Goal: Information Seeking & Learning: Learn about a topic

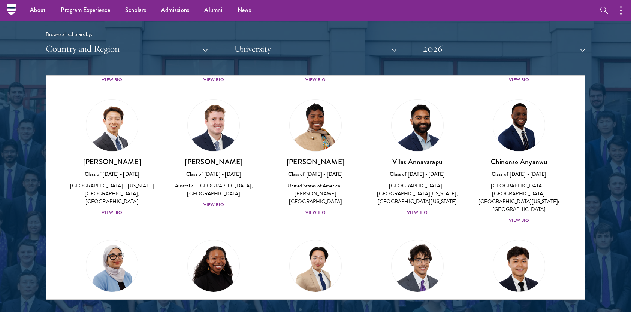
scroll to position [265, 0]
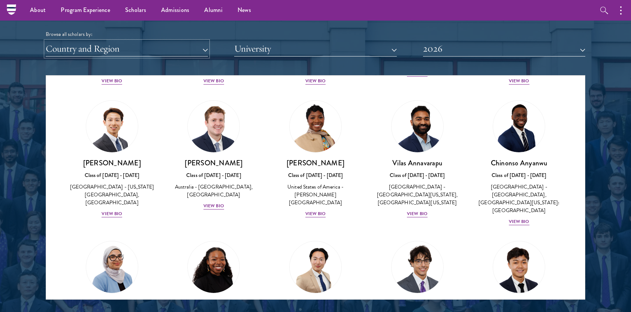
click at [170, 50] on button "Country and Region" at bounding box center [127, 48] width 162 height 15
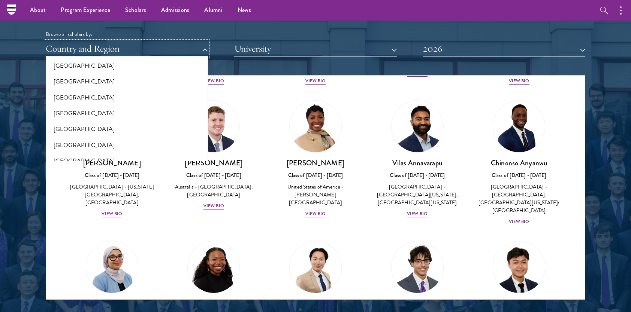
scroll to position [37, 0]
click at [74, 126] on button "[GEOGRAPHIC_DATA]" at bounding box center [127, 129] width 158 height 16
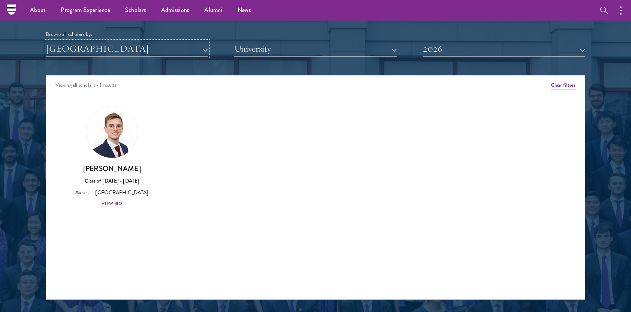
click at [95, 51] on button "[GEOGRAPHIC_DATA]" at bounding box center [127, 48] width 162 height 15
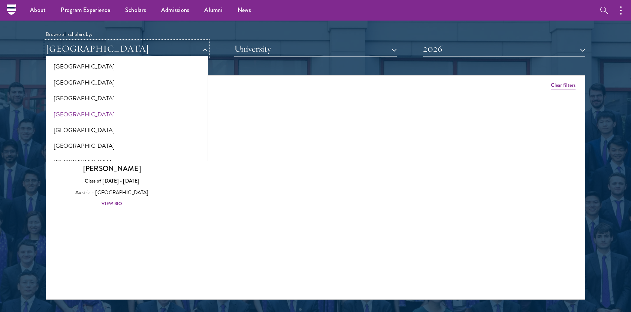
scroll to position [464, 0]
click at [63, 67] on button "[GEOGRAPHIC_DATA]" at bounding box center [127, 67] width 158 height 16
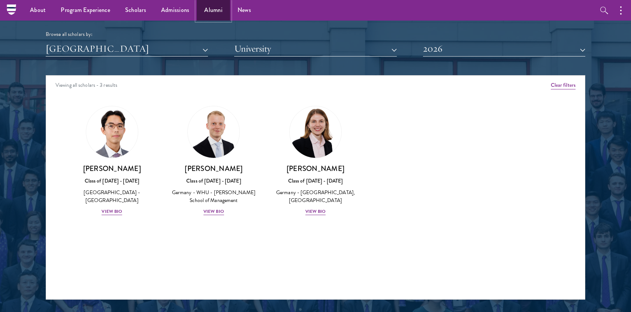
click at [213, 10] on link "Alumni" at bounding box center [213, 10] width 33 height 21
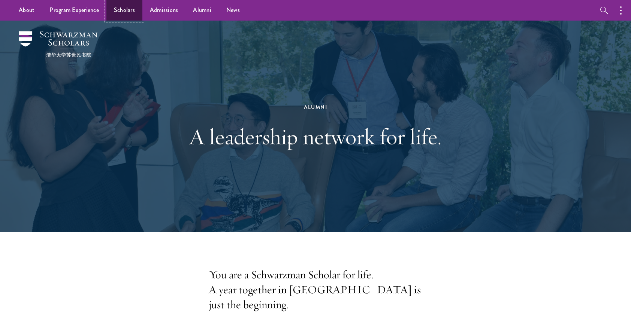
click at [125, 11] on link "Scholars" at bounding box center [124, 10] width 36 height 21
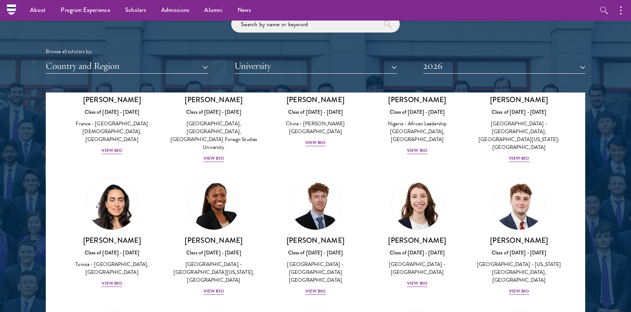
scroll to position [902, 0]
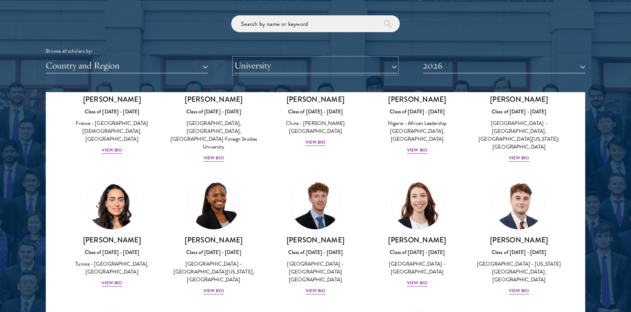
click at [270, 58] on button "University" at bounding box center [315, 65] width 162 height 15
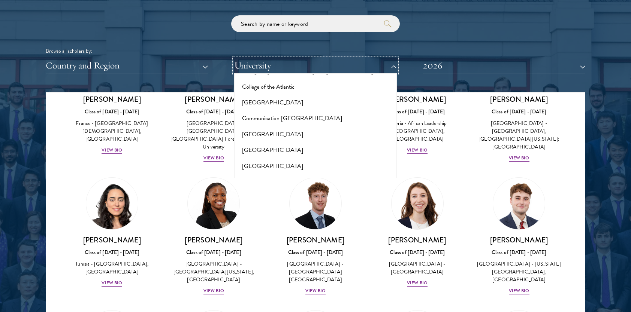
scroll to position [1146, 0]
click at [443, 70] on button "2026" at bounding box center [504, 65] width 162 height 15
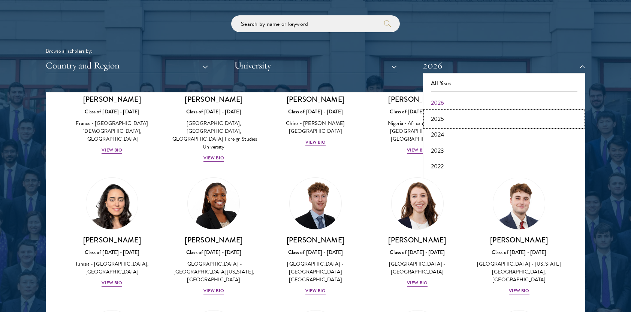
click at [441, 118] on button "2025" at bounding box center [504, 119] width 158 height 16
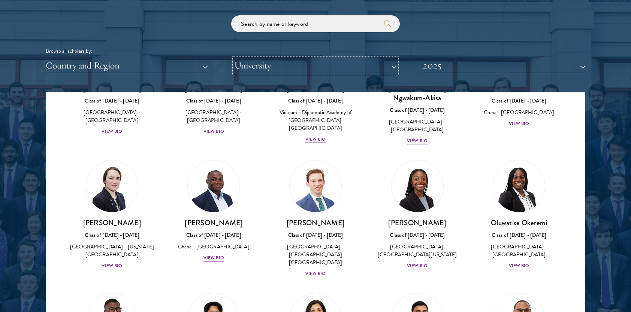
click at [267, 70] on button "University" at bounding box center [315, 65] width 162 height 15
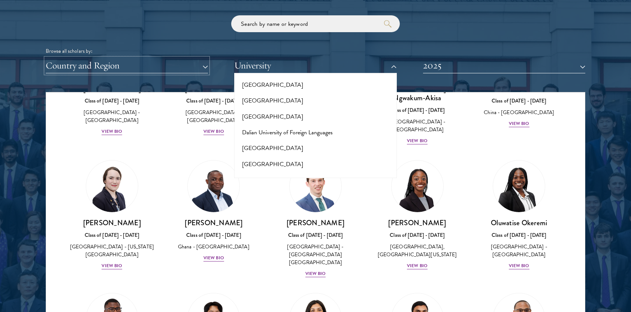
click at [139, 63] on button "Country and Region" at bounding box center [127, 65] width 162 height 15
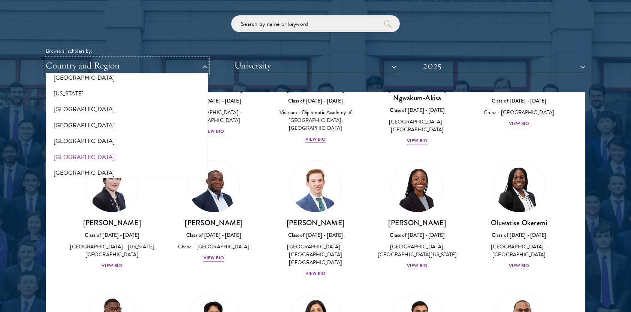
scroll to position [438, 0]
click at [79, 107] on button "[GEOGRAPHIC_DATA]" at bounding box center [127, 110] width 158 height 16
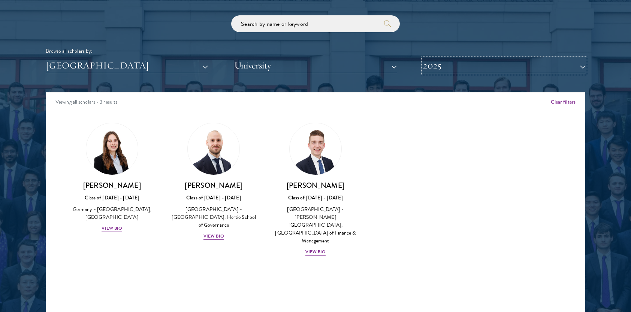
click at [482, 64] on button "2025" at bounding box center [504, 65] width 162 height 15
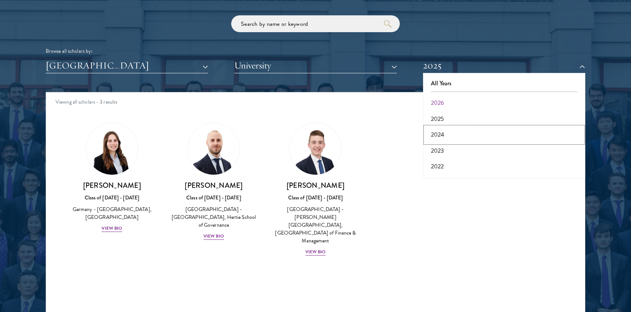
drag, startPoint x: 447, startPoint y: 134, endPoint x: 439, endPoint y: 135, distance: 8.2
click at [439, 135] on button "2024" at bounding box center [504, 135] width 158 height 16
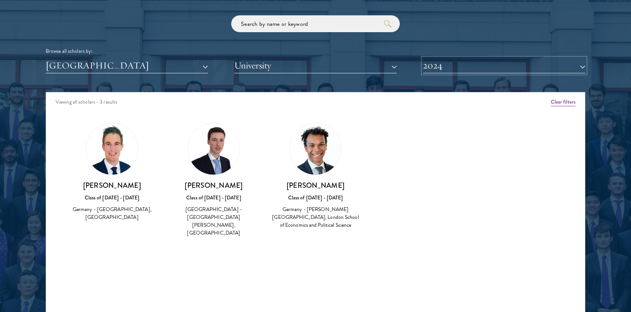
click at [473, 70] on button "2024" at bounding box center [504, 65] width 162 height 15
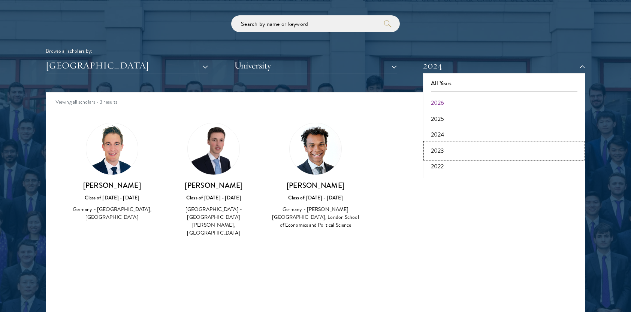
click at [447, 150] on button "2023" at bounding box center [504, 151] width 158 height 16
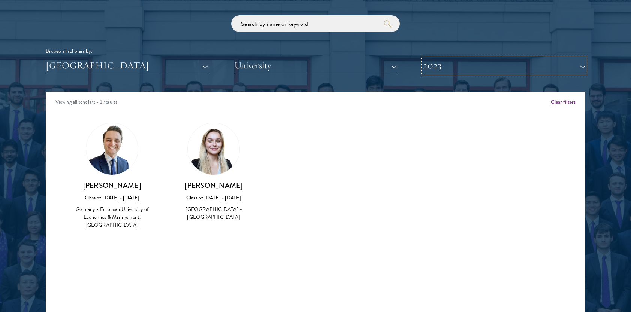
click at [445, 69] on button "2023" at bounding box center [504, 65] width 162 height 15
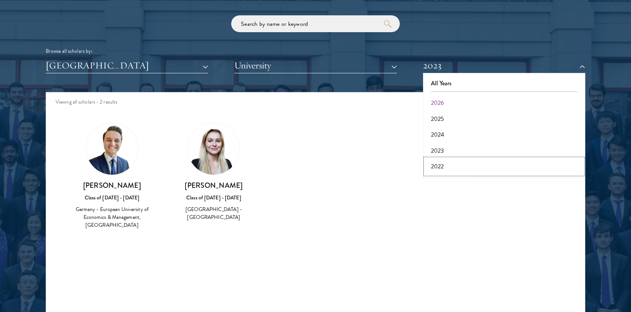
click at [441, 169] on button "2022" at bounding box center [504, 167] width 158 height 16
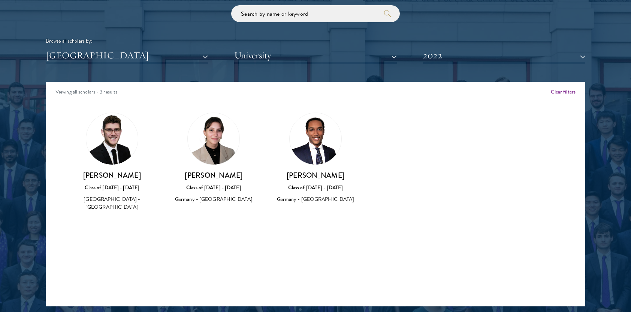
scroll to position [914, 0]
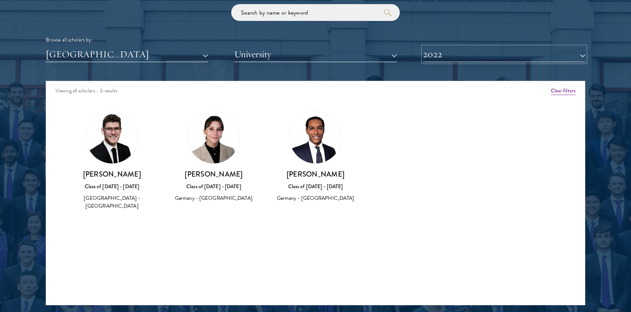
click at [440, 58] on button "2022" at bounding box center [504, 54] width 162 height 15
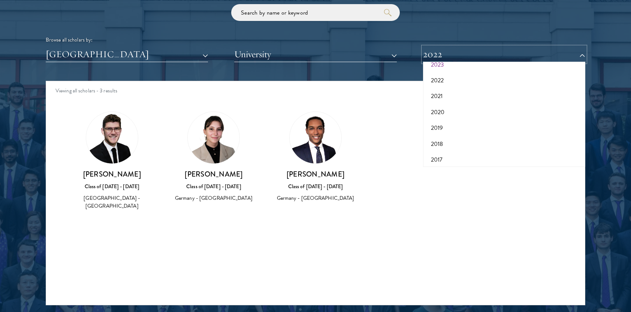
scroll to position [75, 0]
click at [439, 94] on button "2021" at bounding box center [504, 96] width 158 height 16
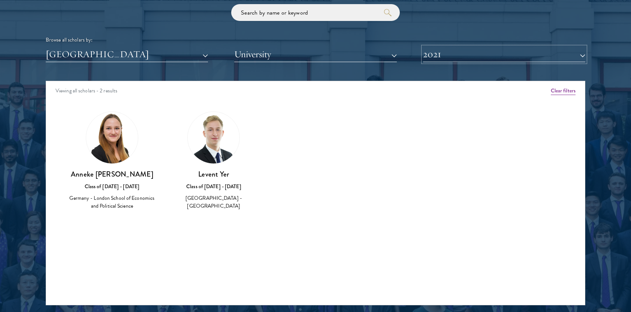
click at [436, 48] on button "2021" at bounding box center [504, 54] width 162 height 15
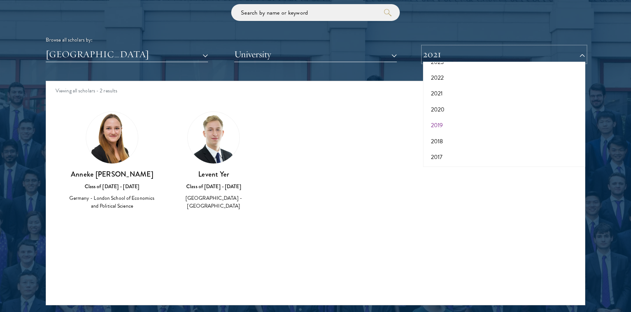
scroll to position [77, 0]
click at [442, 158] on button "2017" at bounding box center [504, 158] width 158 height 16
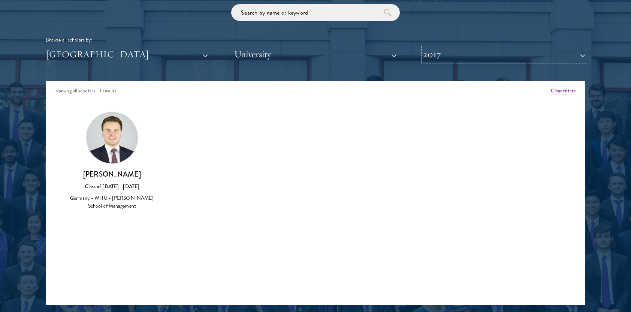
click at [454, 60] on button "2017" at bounding box center [504, 54] width 162 height 15
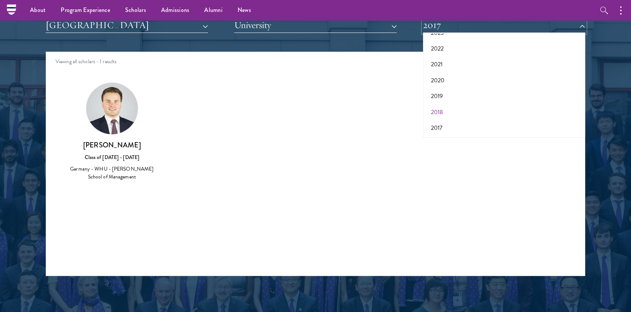
scroll to position [943, 0]
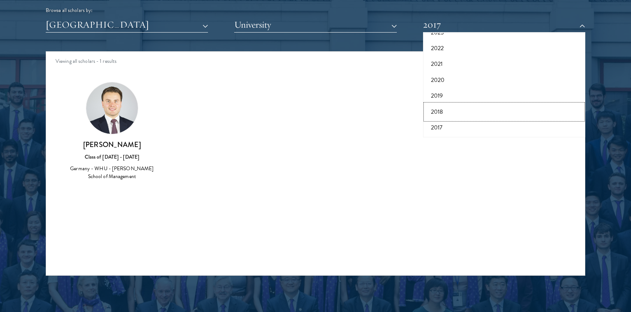
click at [438, 109] on button "2018" at bounding box center [504, 112] width 158 height 16
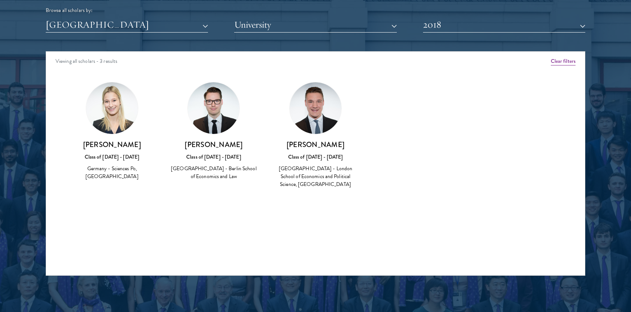
scroll to position [917, 0]
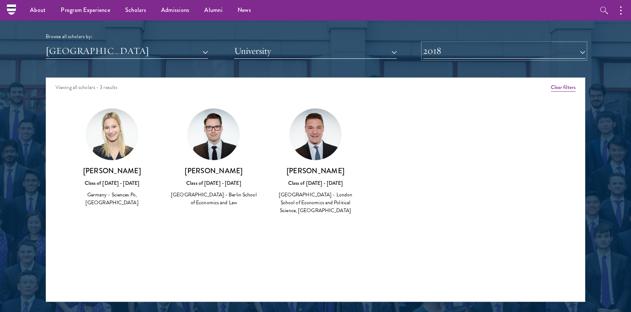
click at [462, 57] on button "2018" at bounding box center [504, 50] width 162 height 15
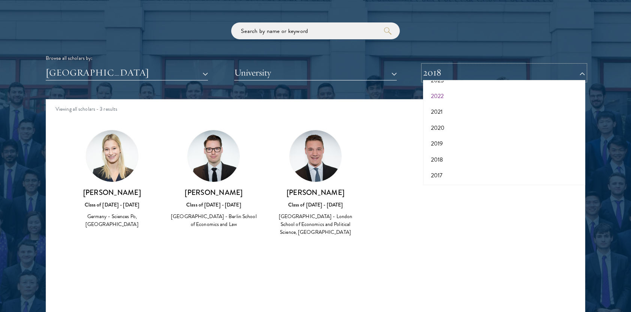
scroll to position [0, 0]
click at [440, 90] on button "All Years" at bounding box center [504, 91] width 158 height 16
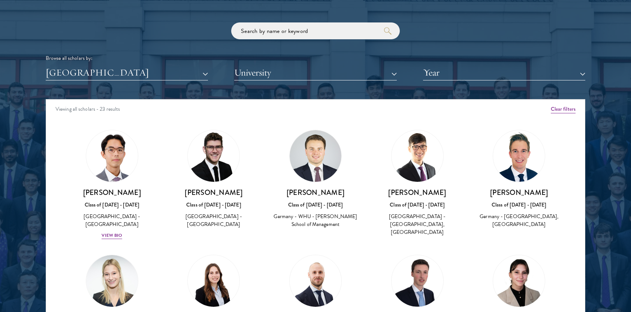
click at [143, 64] on div "Browse all scholars by: Germany All Countries and Regions Afghanistan Antigua a…" at bounding box center [315, 51] width 539 height 58
click at [145, 71] on button "[GEOGRAPHIC_DATA]" at bounding box center [127, 72] width 162 height 15
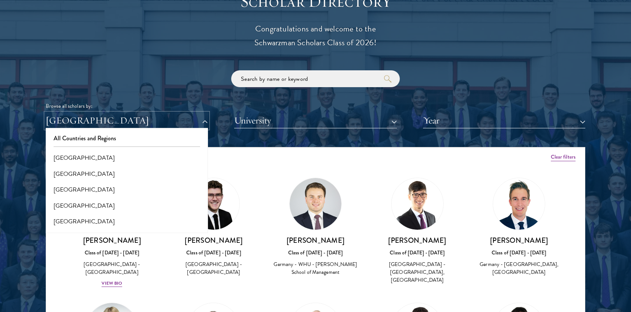
scroll to position [862, 0]
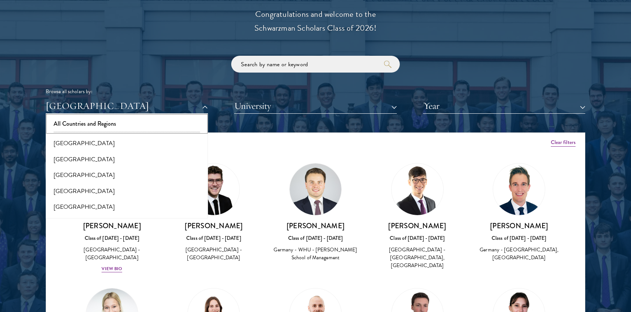
click at [106, 124] on button "All Countries and Regions" at bounding box center [127, 124] width 158 height 16
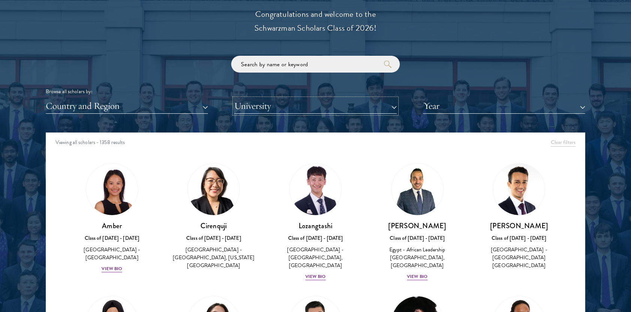
click at [246, 108] on button "University" at bounding box center [315, 106] width 162 height 15
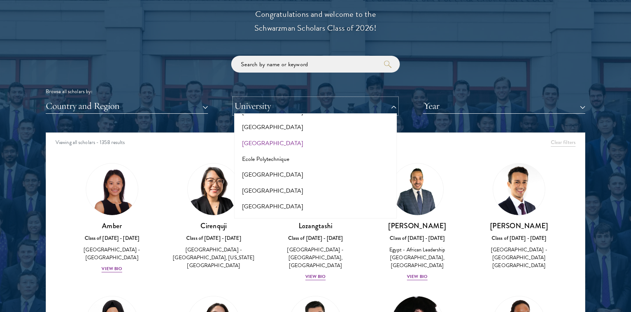
scroll to position [1368, 0]
click at [270, 213] on button "European University of Economics & Management" at bounding box center [315, 221] width 158 height 16
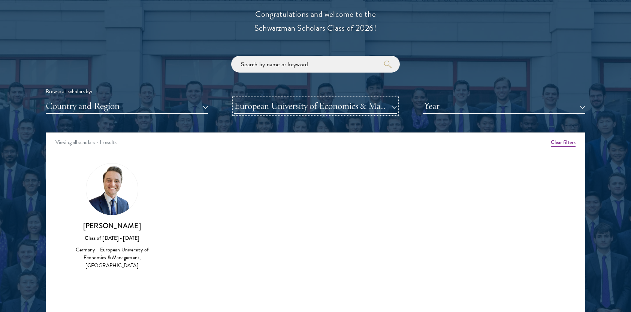
click at [272, 107] on button "European University of Economics & Management" at bounding box center [315, 106] width 162 height 15
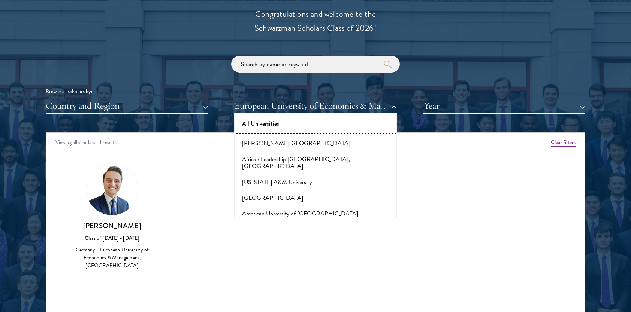
click at [266, 124] on button "All Universities" at bounding box center [315, 124] width 158 height 16
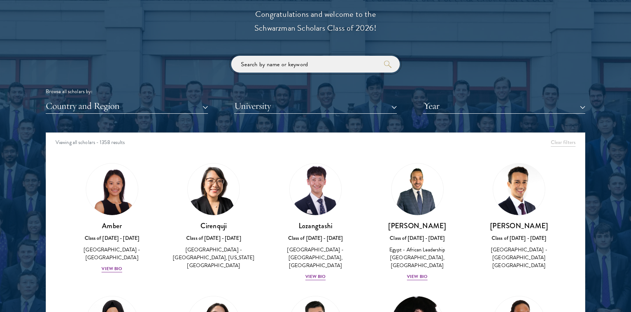
click at [264, 66] on input "search" at bounding box center [315, 64] width 169 height 17
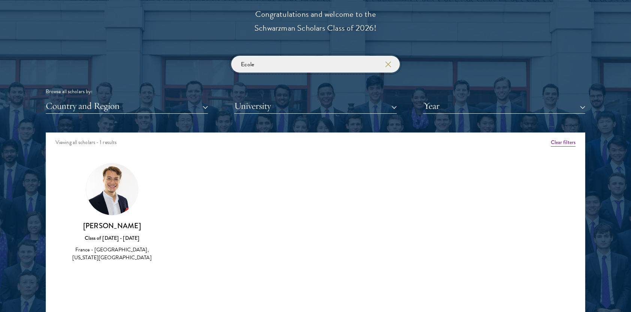
type input "Ecole"
click at [215, 214] on div "Amber Class of 2025 - 2026 China - Peking University View Bio Cirenquji Class o…" at bounding box center [315, 219] width 539 height 131
